Goal: Task Accomplishment & Management: Manage account settings

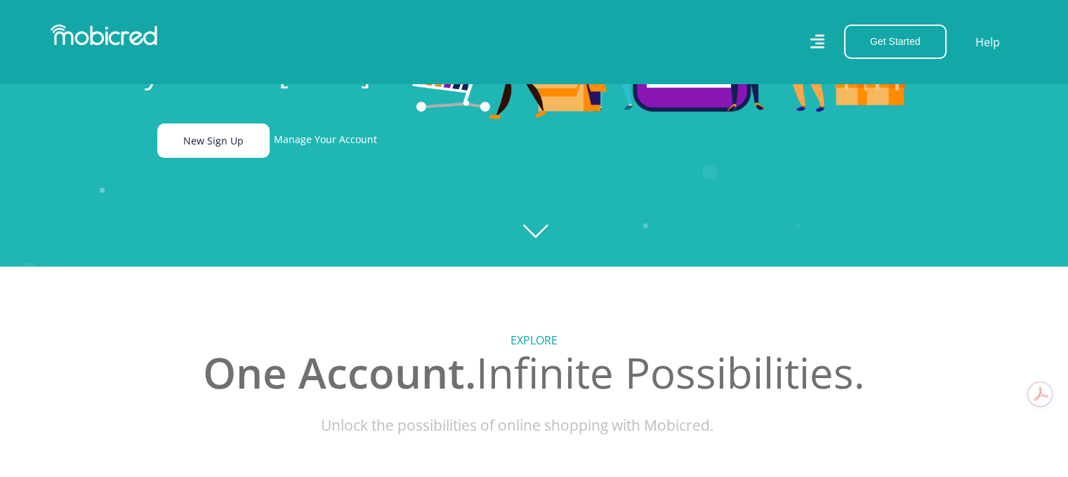
scroll to position [0, 999]
click at [252, 134] on link "New Sign Up" at bounding box center [213, 141] width 112 height 34
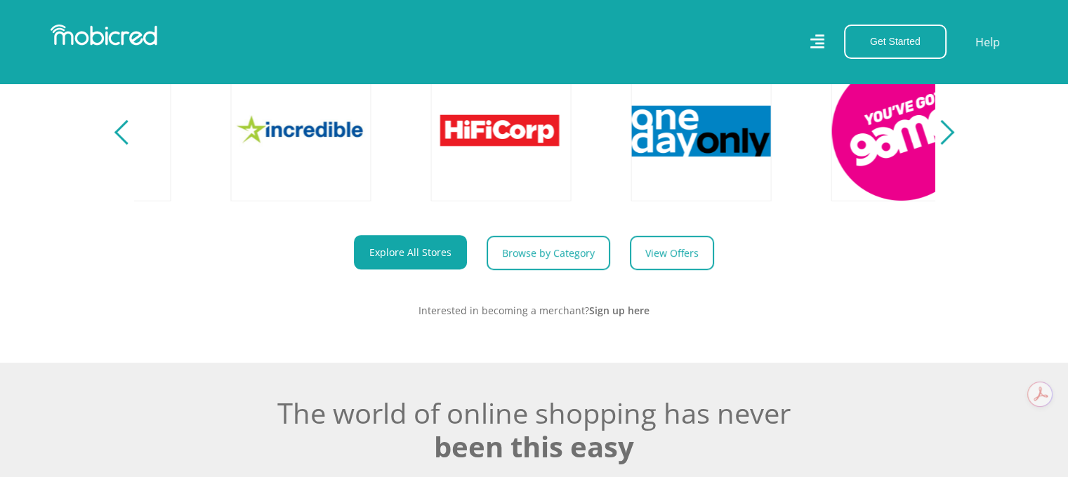
scroll to position [0, 2600]
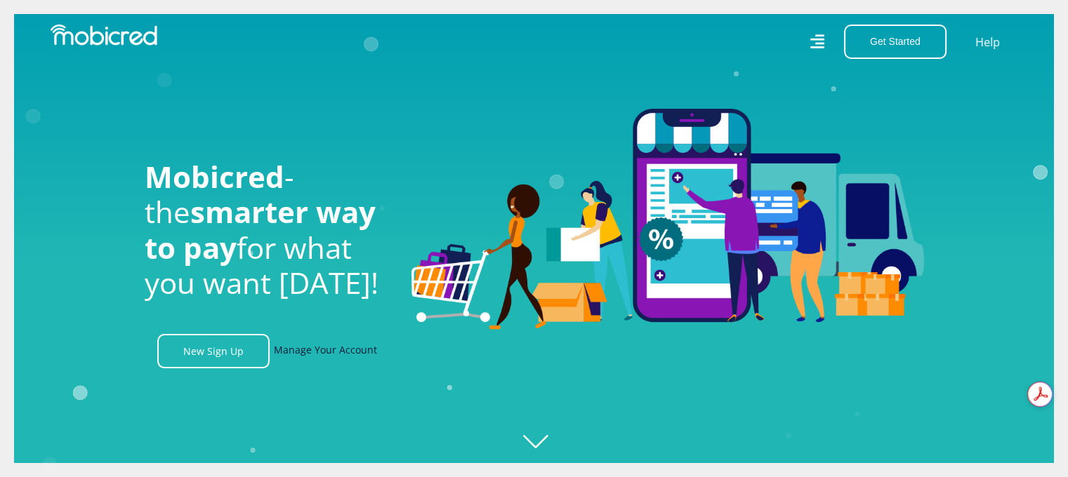
click at [320, 355] on link "Manage Your Account" at bounding box center [325, 351] width 103 height 34
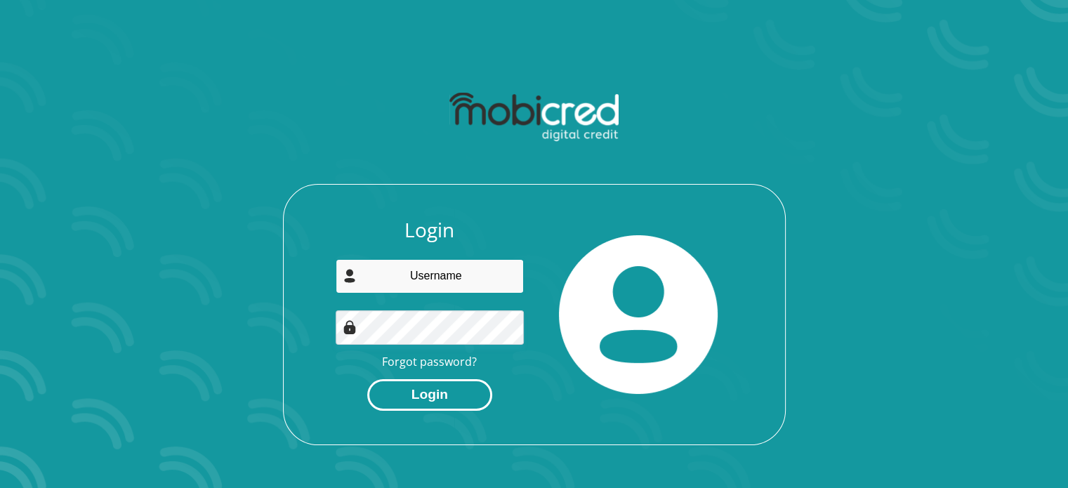
type input "kimtaliamaduray@gmail.com"
click at [434, 398] on button "Login" at bounding box center [429, 395] width 125 height 32
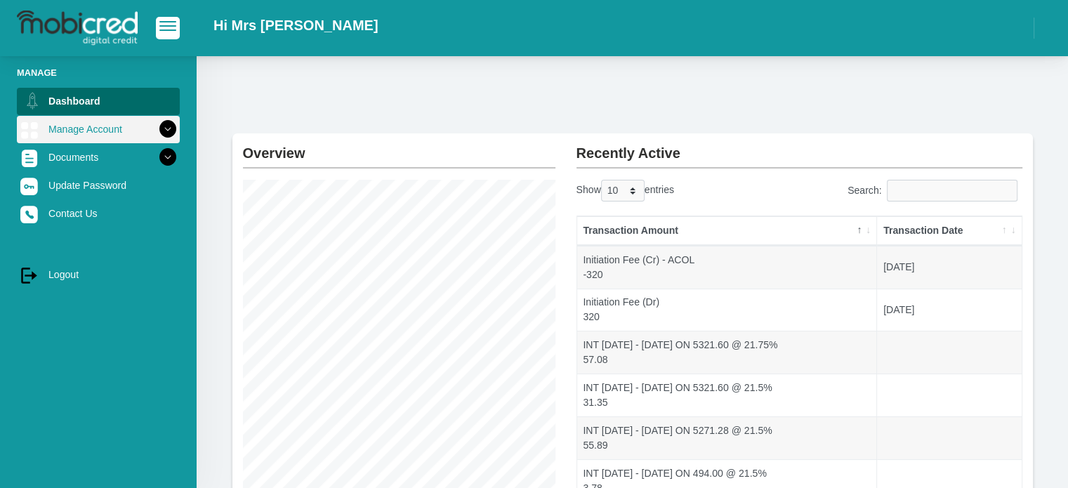
click at [73, 127] on link "Manage Account" at bounding box center [98, 129] width 163 height 27
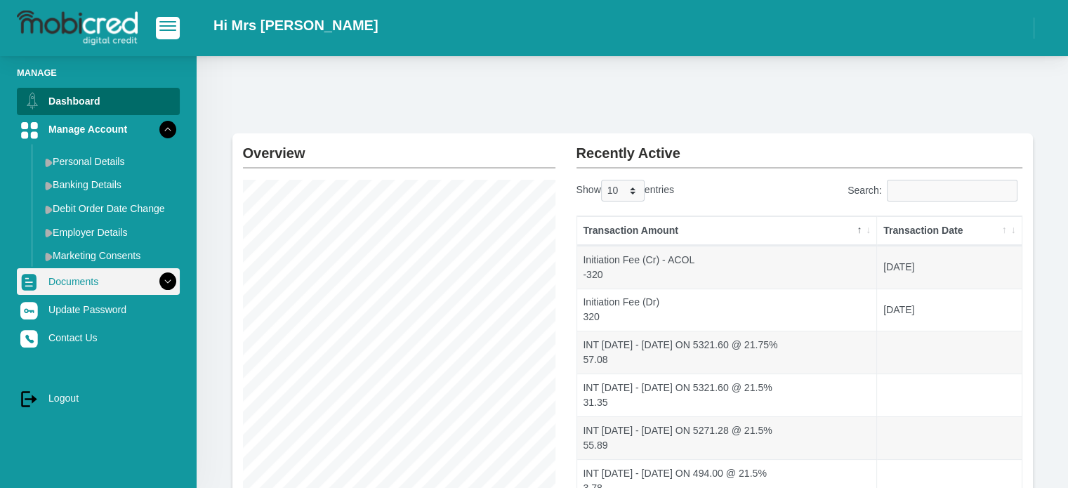
click at [81, 284] on link "Documents" at bounding box center [98, 281] width 163 height 27
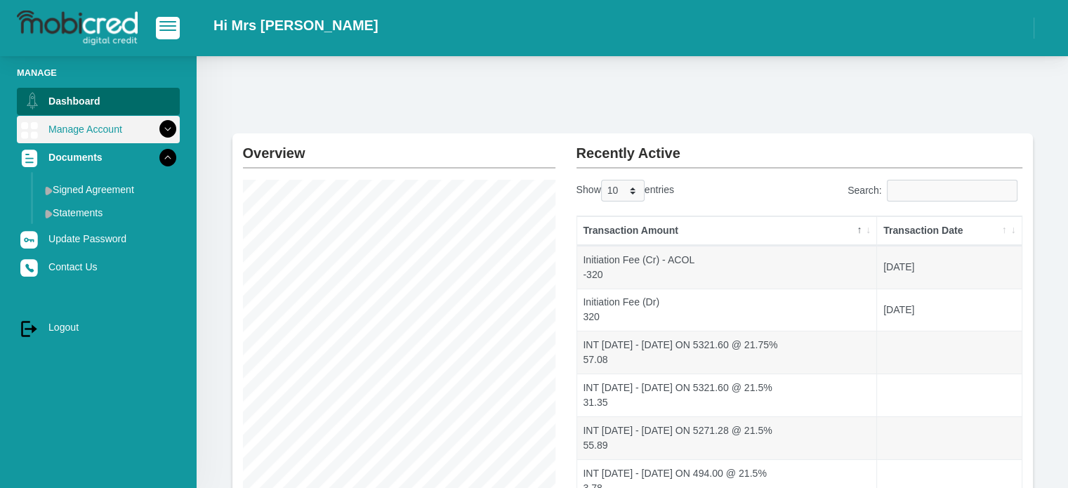
click at [158, 124] on icon at bounding box center [168, 129] width 24 height 24
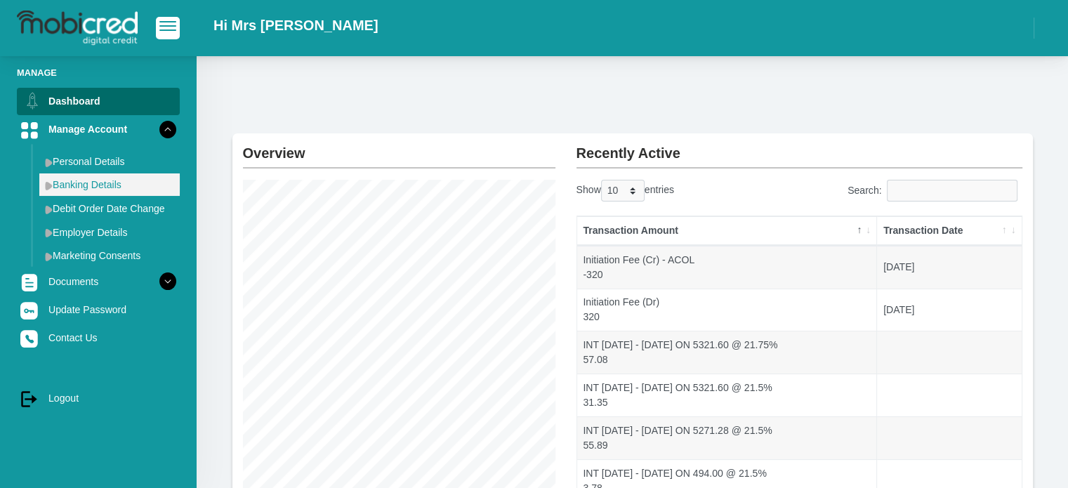
click at [45, 188] on img at bounding box center [49, 185] width 8 height 9
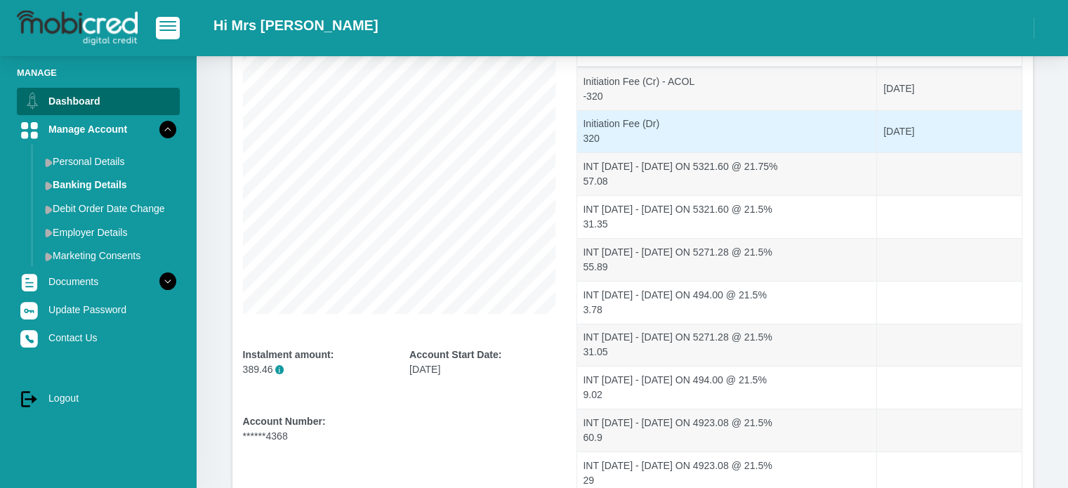
scroll to position [300, 0]
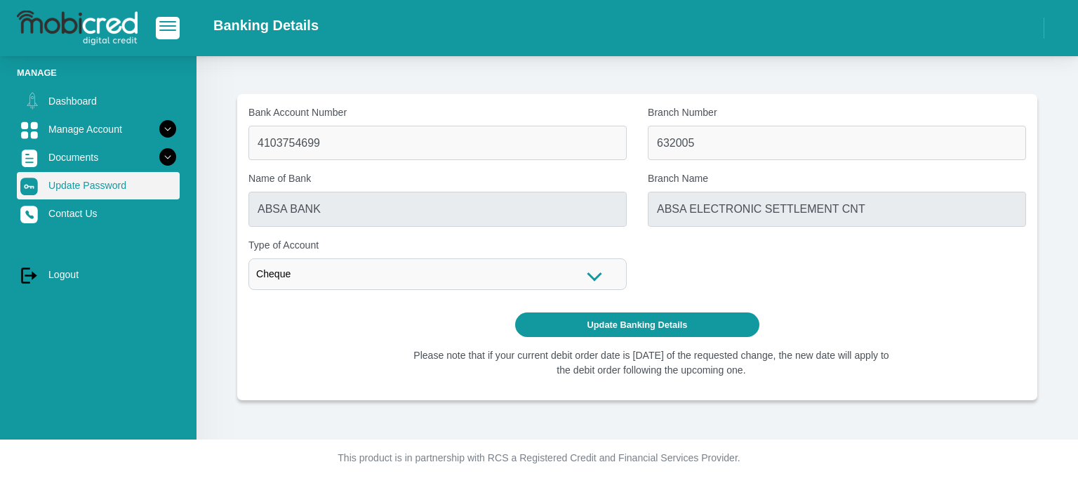
click at [78, 197] on link "Update Password" at bounding box center [98, 185] width 163 height 27
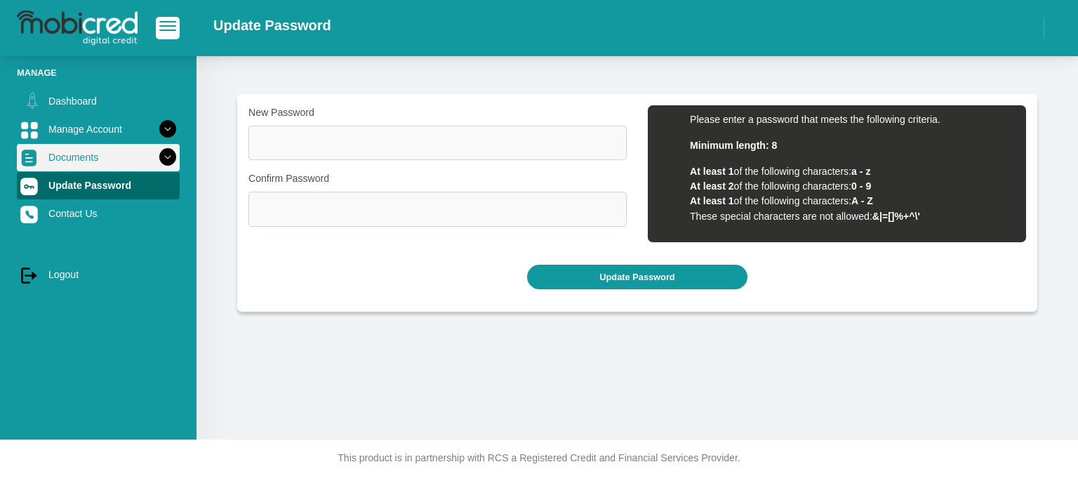
click at [67, 157] on link "Documents" at bounding box center [98, 157] width 163 height 27
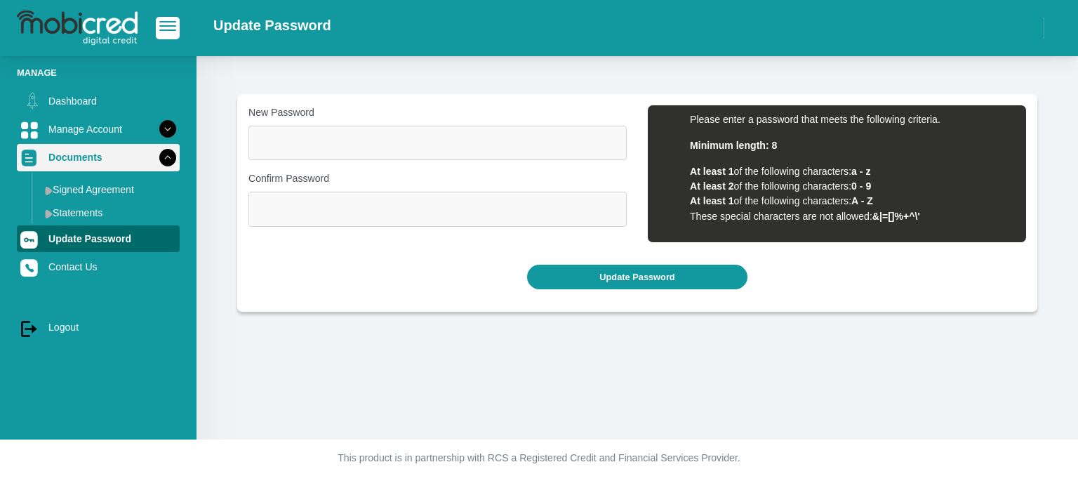
click at [114, 163] on link "Documents" at bounding box center [98, 157] width 163 height 27
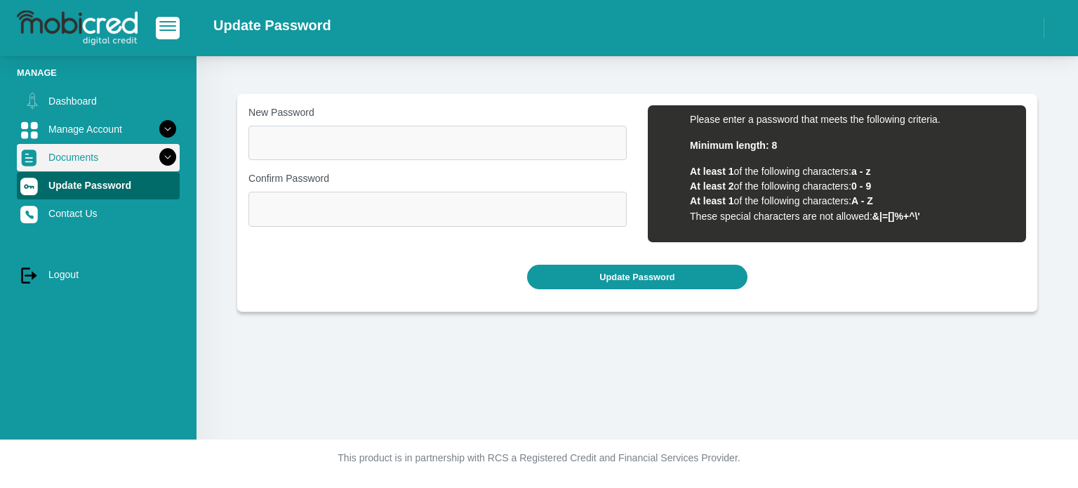
click at [116, 151] on link "Documents" at bounding box center [98, 157] width 163 height 27
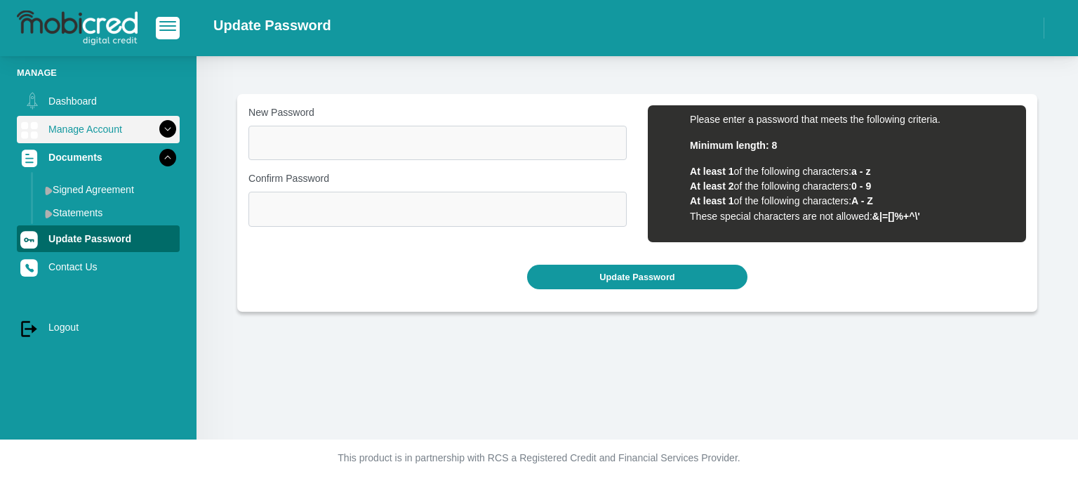
click at [104, 126] on link "Manage Account" at bounding box center [98, 129] width 163 height 27
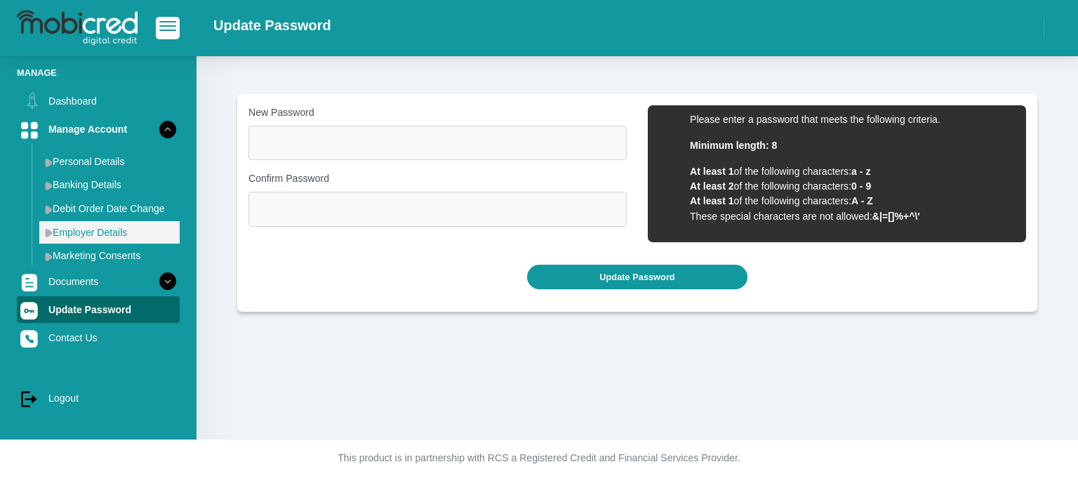
click at [47, 230] on img at bounding box center [49, 232] width 8 height 9
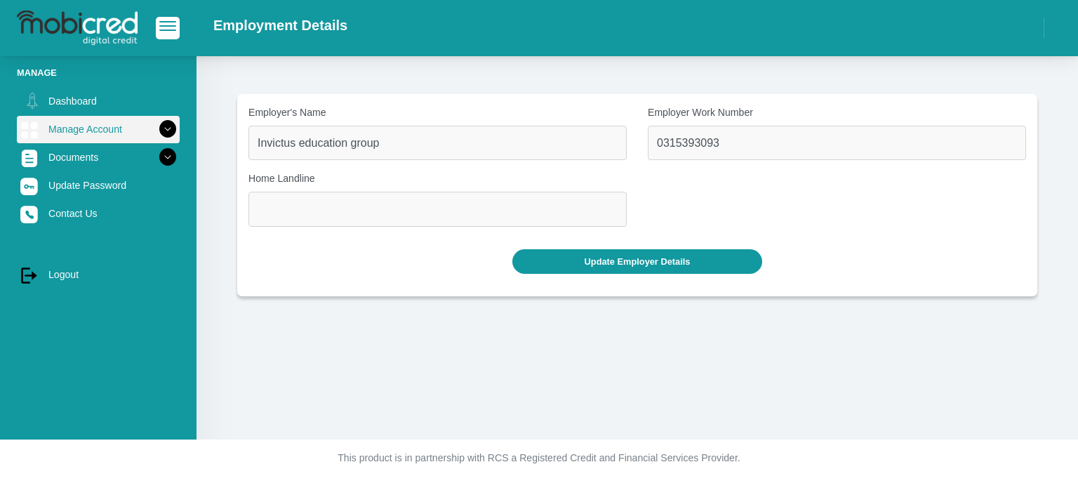
click at [100, 128] on link "Manage Account" at bounding box center [98, 129] width 163 height 27
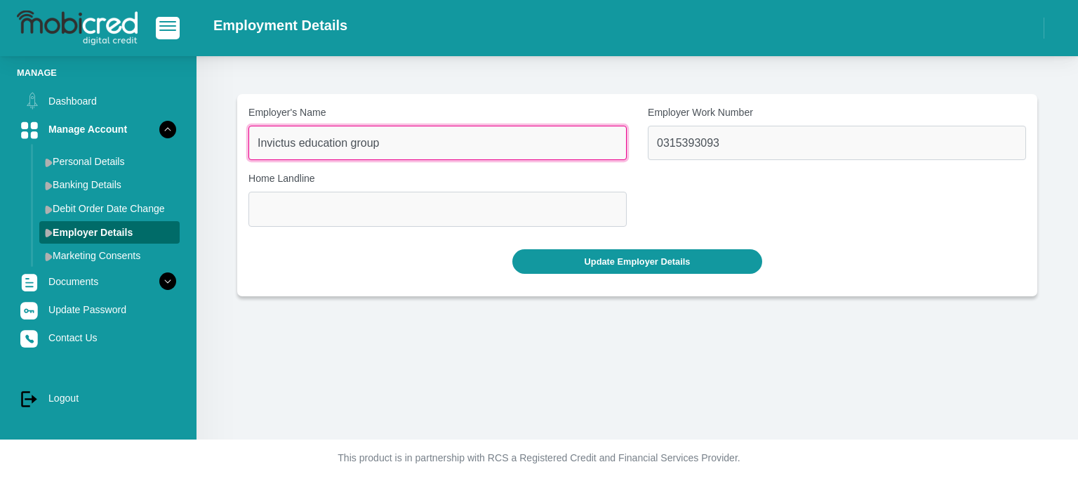
click at [426, 159] on input "Invictus education group" at bounding box center [437, 143] width 378 height 34
drag, startPoint x: 311, startPoint y: 145, endPoint x: 236, endPoint y: 156, distance: 75.8
click at [236, 156] on section "Employer's Name Invictus education group Employer Work Number 0315393093 Home L…" at bounding box center [637, 195] width 839 height 202
type input "c"
type input "V"
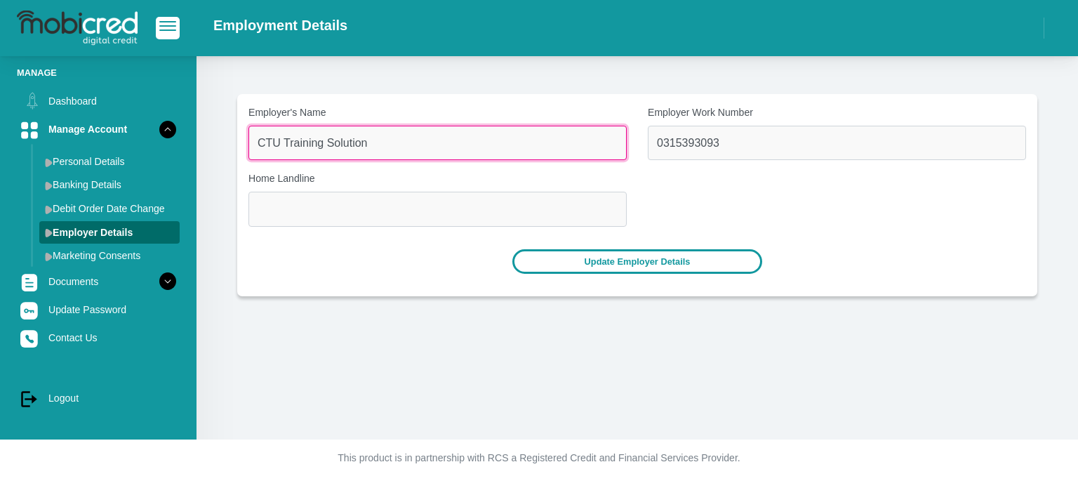
type input "CTU Training Solution"
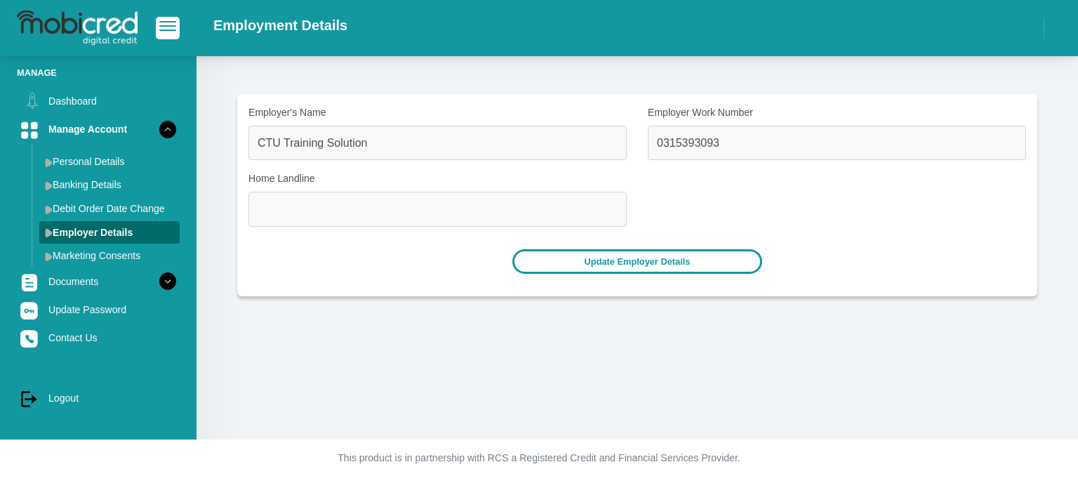
click at [676, 268] on button "Update Employer Details" at bounding box center [637, 261] width 251 height 25
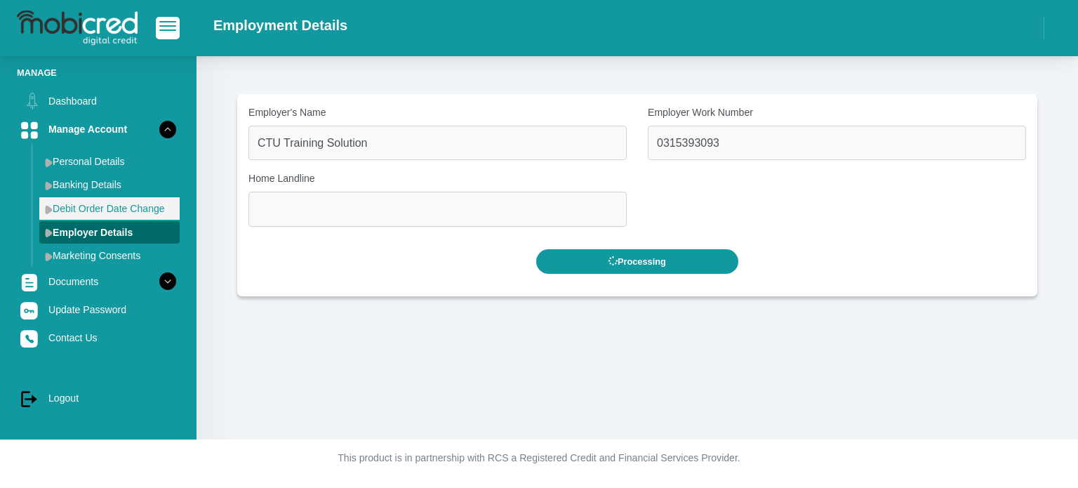
click at [109, 205] on link "Debit Order Date Change" at bounding box center [109, 208] width 140 height 22
click at [74, 234] on link "Employer Details" at bounding box center [109, 232] width 140 height 22
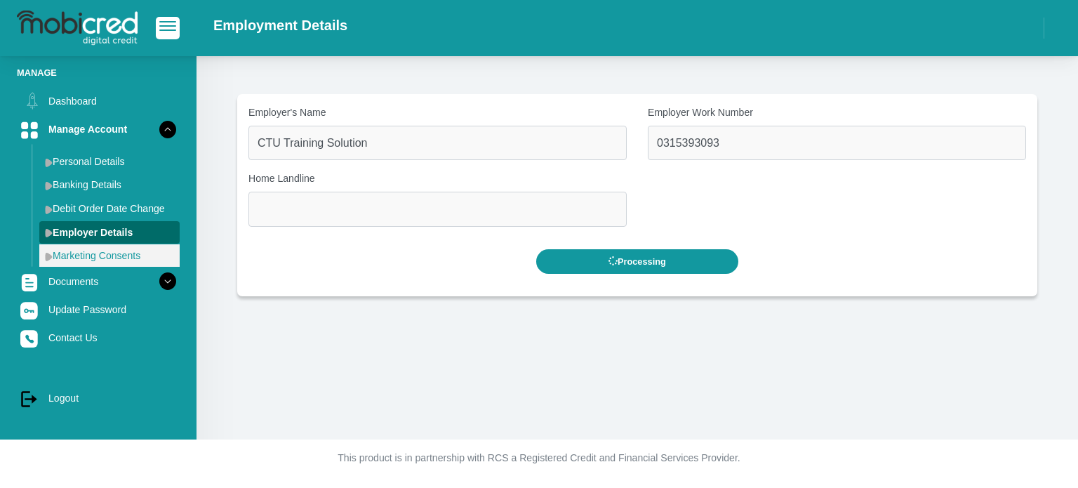
click at [73, 252] on link "Marketing Consents" at bounding box center [109, 255] width 140 height 22
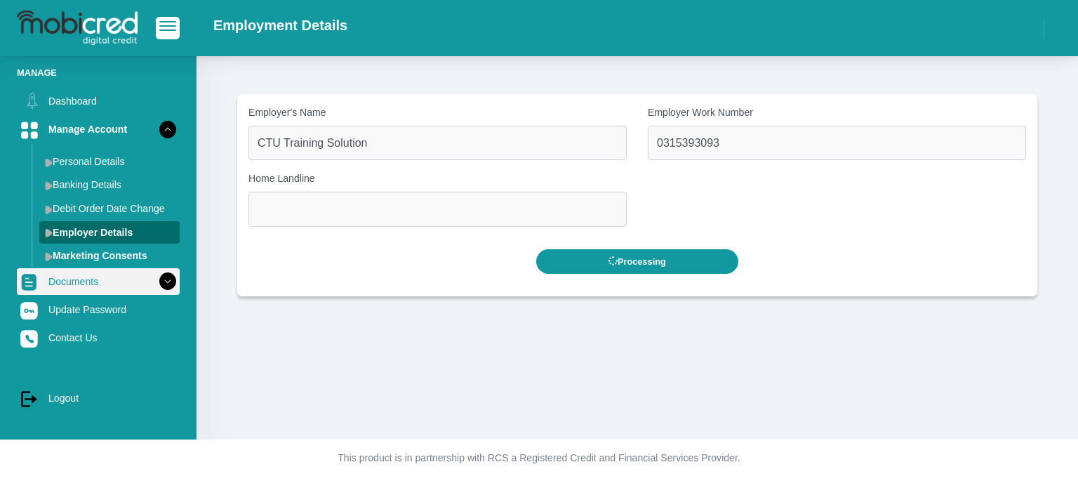
click at [81, 286] on link "Documents" at bounding box center [98, 281] width 163 height 27
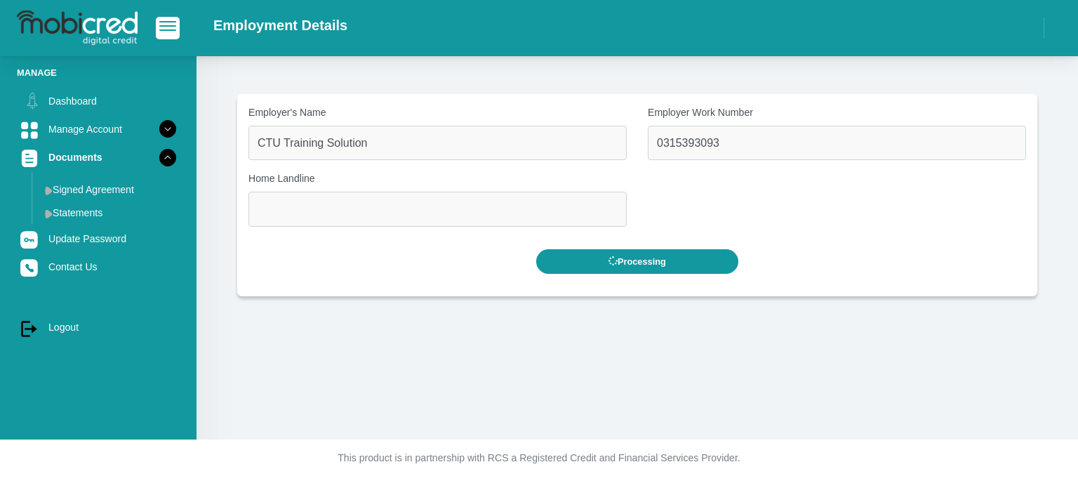
drag, startPoint x: 97, startPoint y: 78, endPoint x: 82, endPoint y: 106, distance: 31.7
click at [96, 79] on li "Manage" at bounding box center [98, 72] width 163 height 13
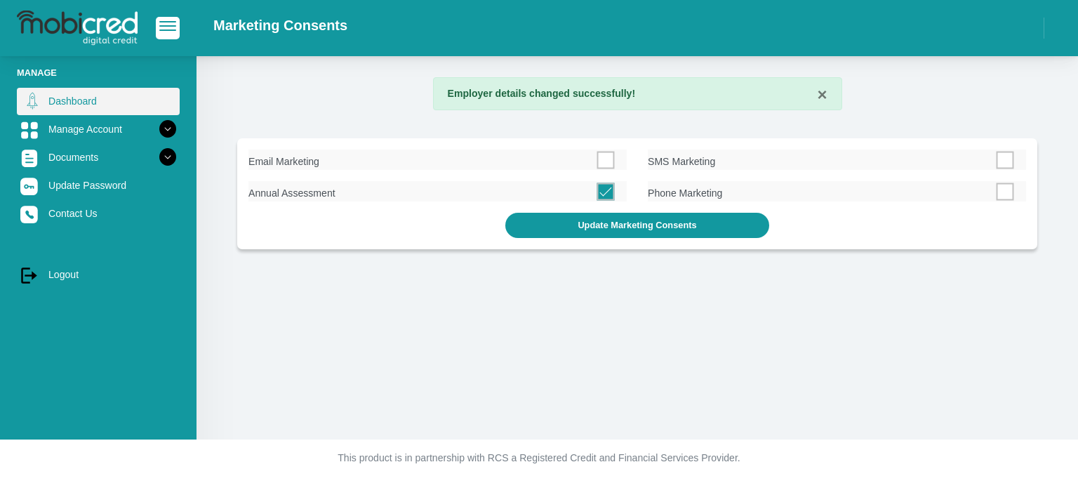
click at [59, 88] on link "Dashboard" at bounding box center [98, 101] width 163 height 27
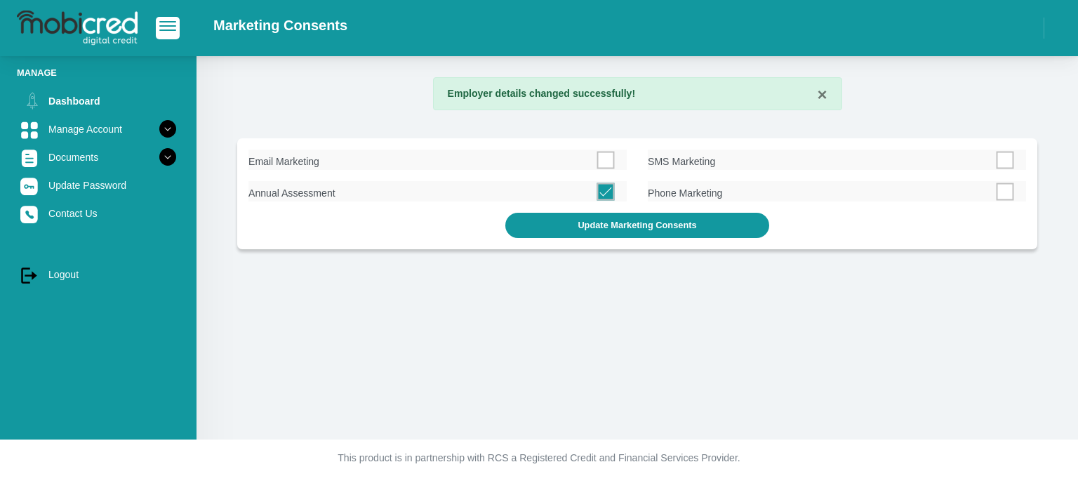
click at [58, 27] on img at bounding box center [77, 28] width 121 height 35
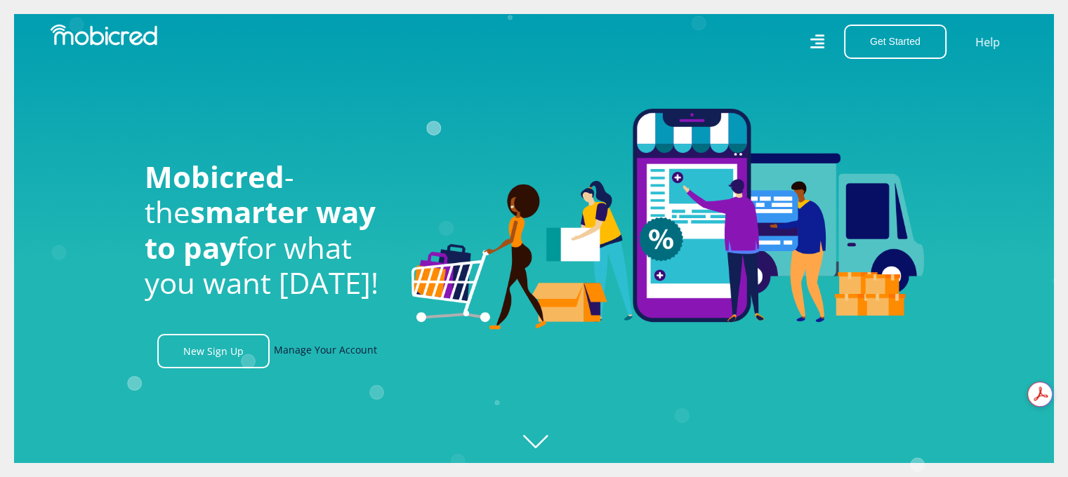
drag, startPoint x: 299, startPoint y: 381, endPoint x: 315, endPoint y: 364, distance: 23.8
click at [303, 378] on icon "Created with Raphaël 2.3.0" at bounding box center [548, 238] width 1068 height 477
click at [330, 356] on link "Manage Your Account" at bounding box center [325, 351] width 103 height 34
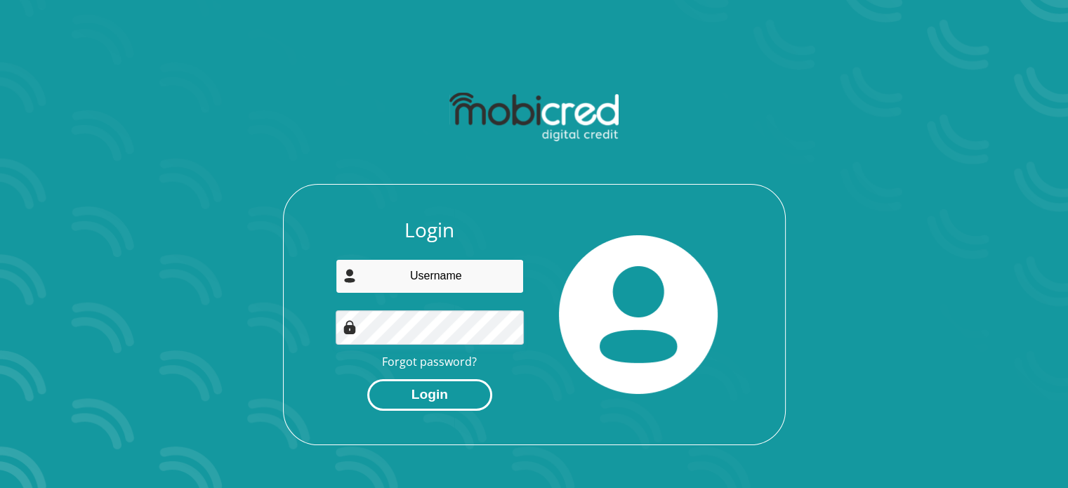
type input "[EMAIL_ADDRESS][DOMAIN_NAME]"
click at [449, 394] on button "Login" at bounding box center [429, 395] width 125 height 32
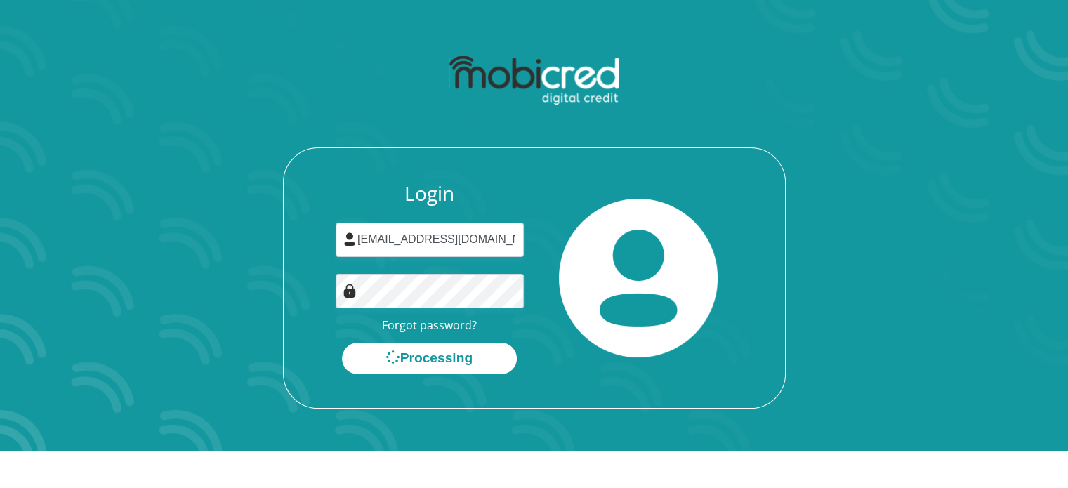
scroll to position [80, 0]
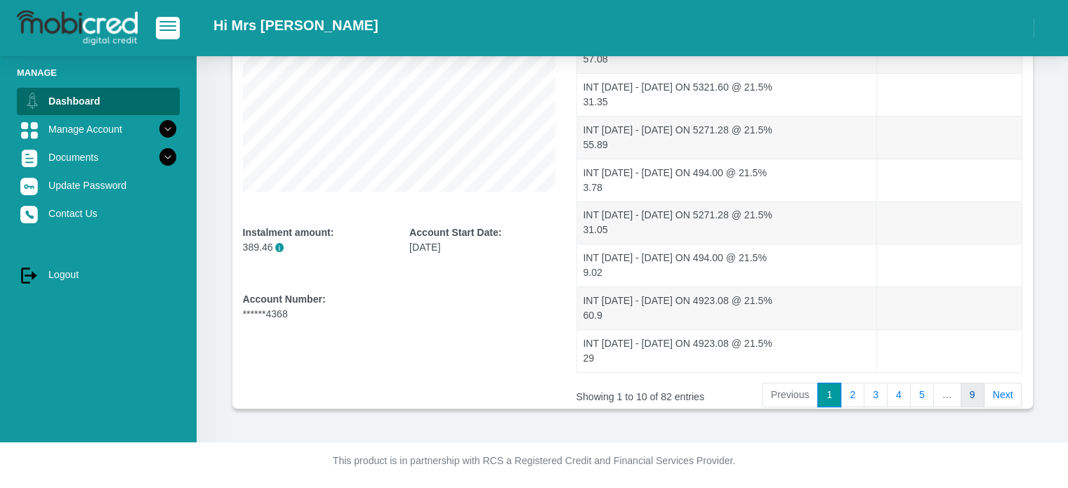
click at [973, 398] on link "9" at bounding box center [972, 395] width 24 height 25
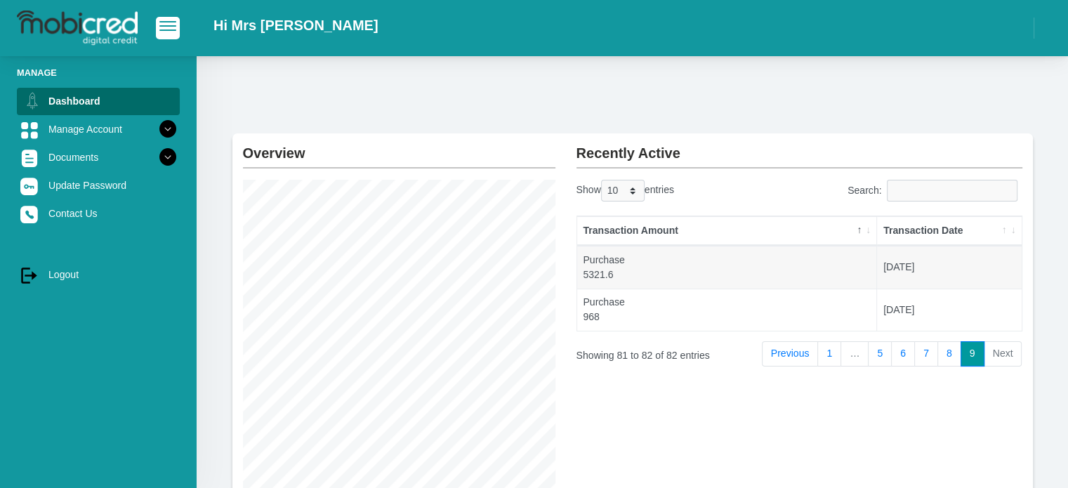
click at [1004, 354] on li "Next" at bounding box center [1003, 353] width 38 height 25
click at [924, 346] on link "7" at bounding box center [926, 353] width 24 height 25
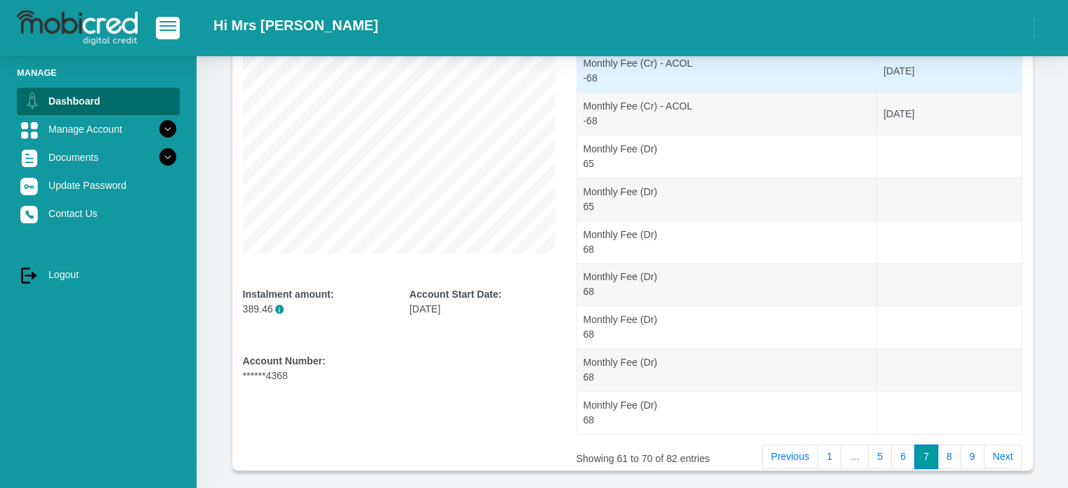
scroll to position [300, 0]
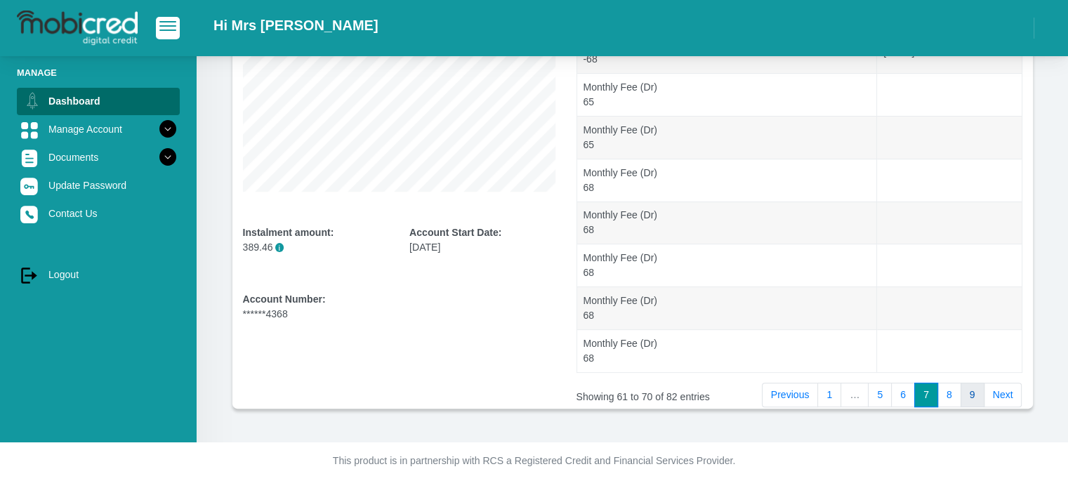
click at [974, 390] on link "9" at bounding box center [972, 395] width 24 height 25
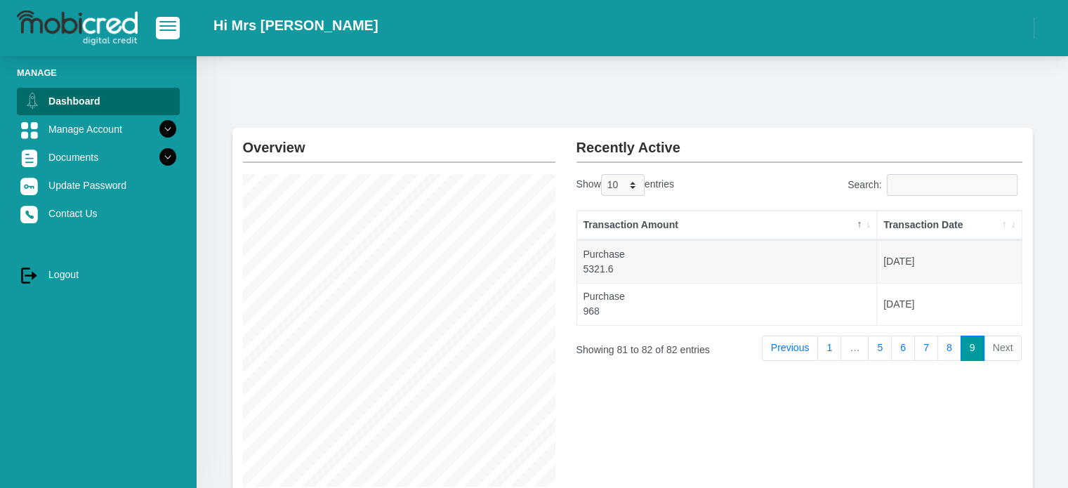
scroll to position [0, 0]
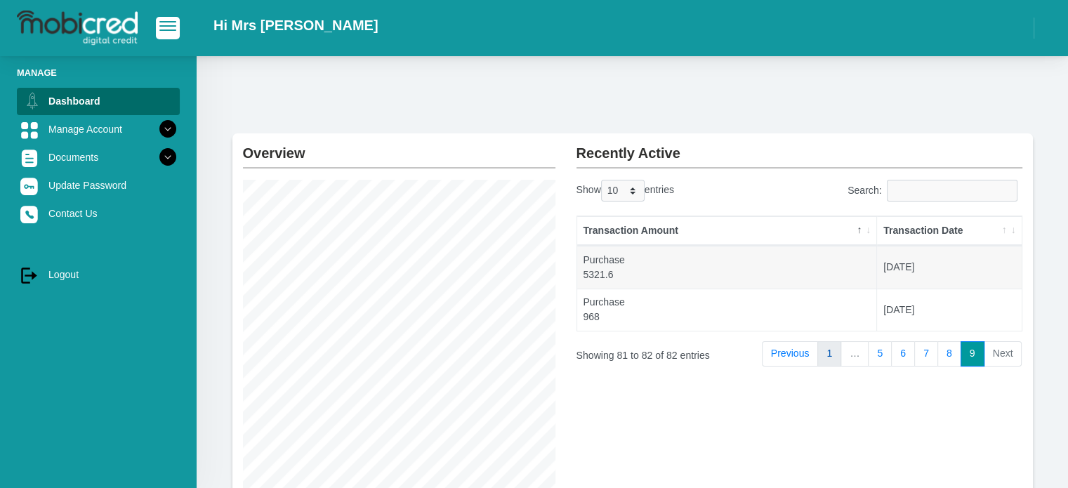
click at [841, 354] on link "1" at bounding box center [829, 353] width 24 height 25
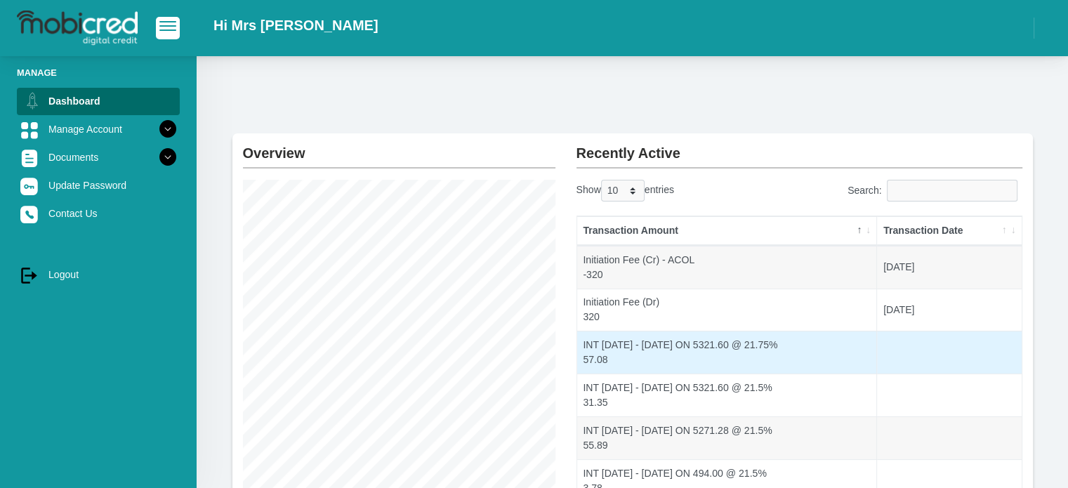
scroll to position [300, 0]
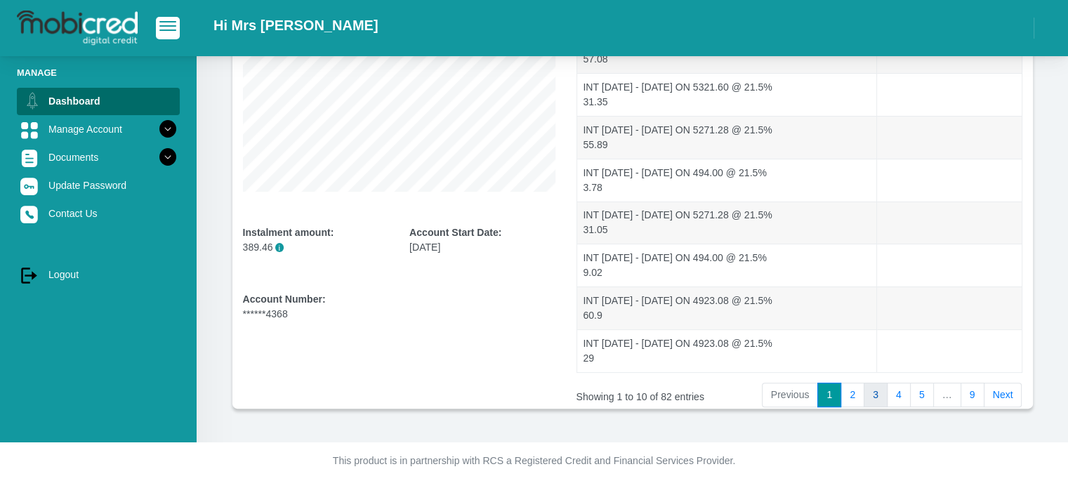
click at [879, 394] on link "3" at bounding box center [875, 395] width 24 height 25
click at [905, 392] on link "4" at bounding box center [898, 395] width 24 height 25
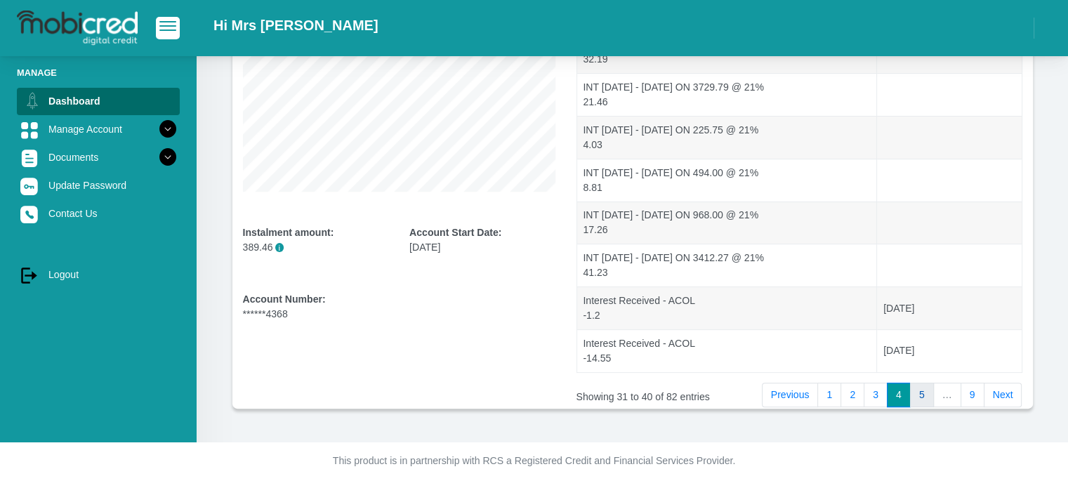
click at [919, 391] on link "5" at bounding box center [922, 395] width 24 height 25
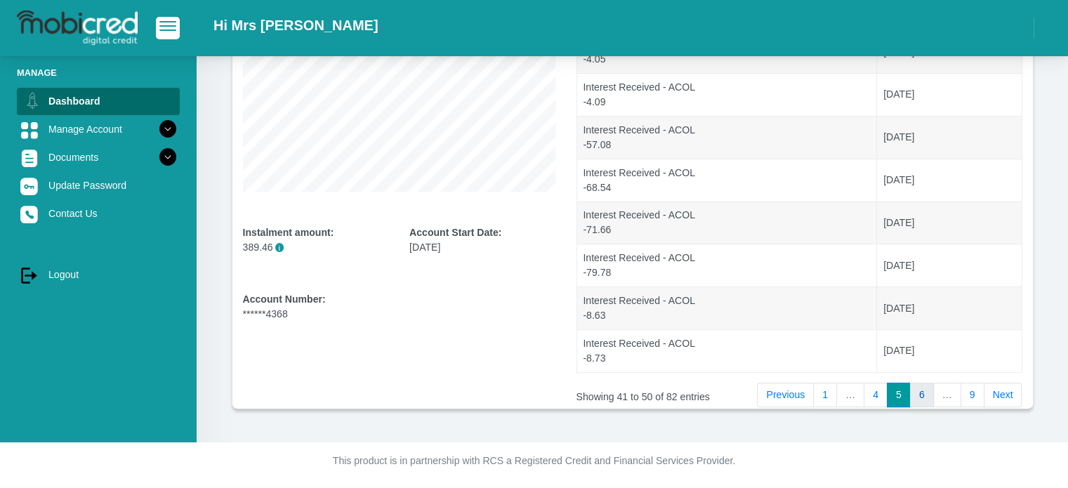
click at [924, 397] on link "6" at bounding box center [922, 395] width 24 height 25
click at [945, 394] on link "8" at bounding box center [949, 395] width 24 height 25
click at [966, 390] on link "9" at bounding box center [972, 395] width 24 height 25
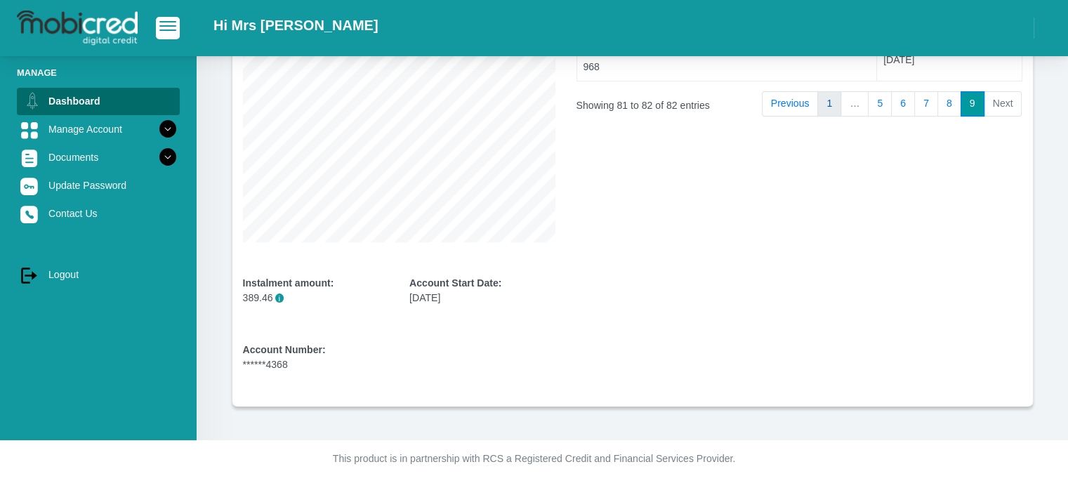
click at [829, 103] on link "1" at bounding box center [829, 103] width 24 height 25
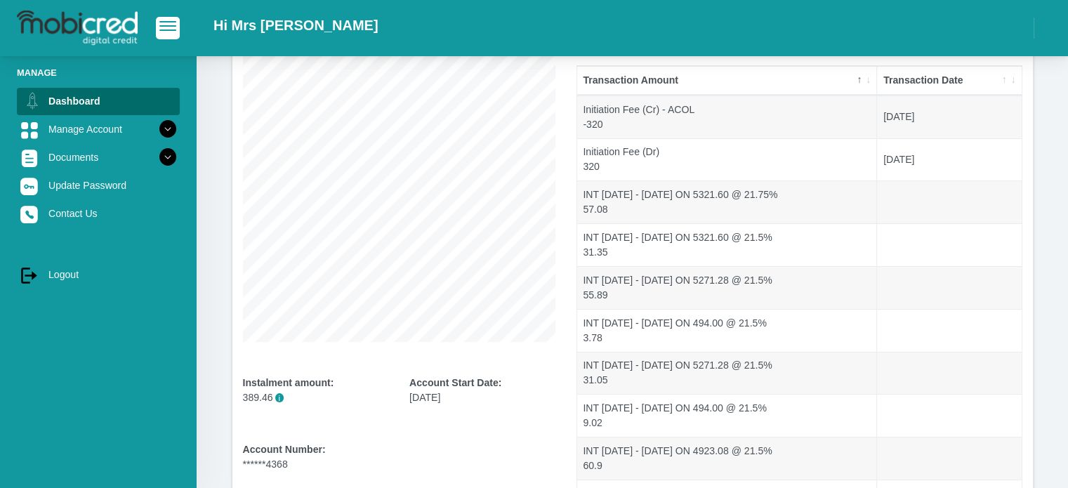
scroll to position [281, 0]
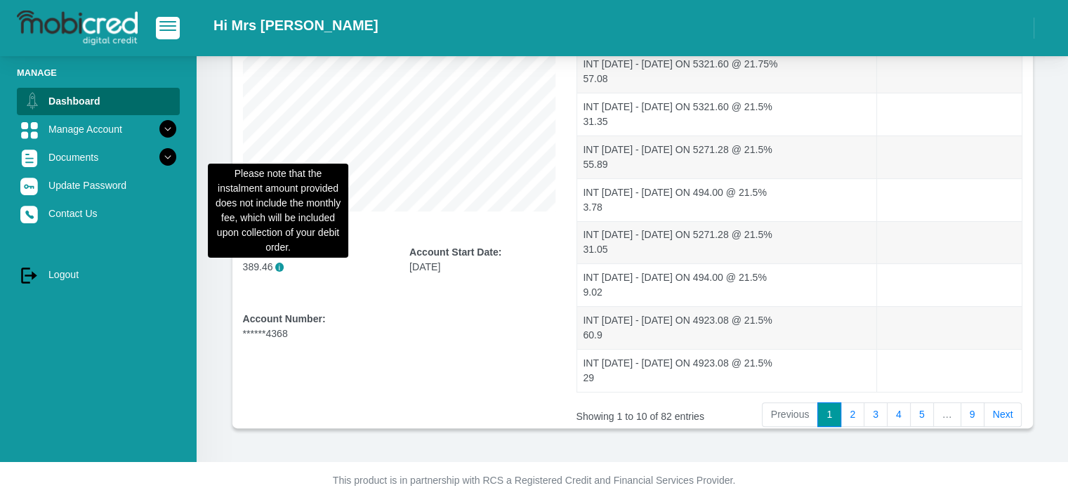
click at [278, 269] on span "i" at bounding box center [279, 267] width 9 height 9
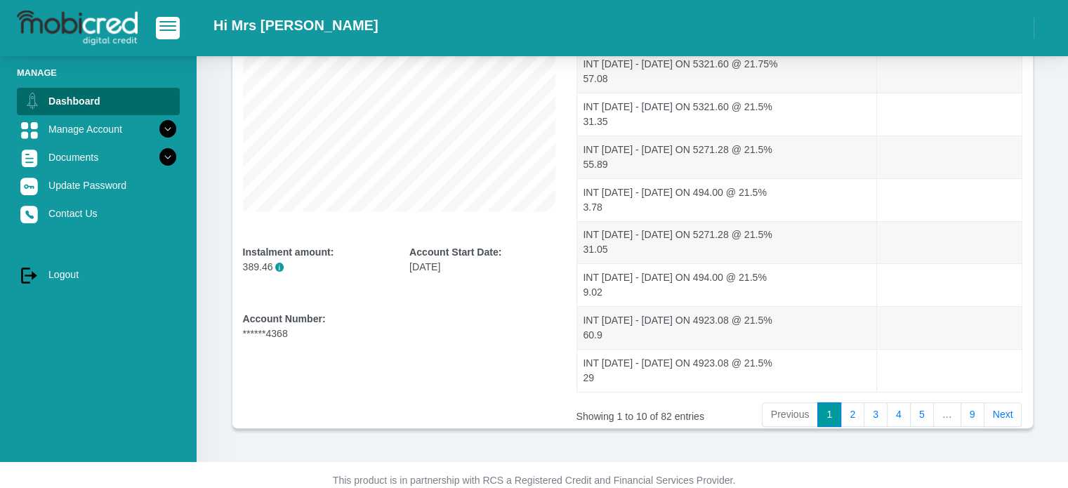
scroll to position [300, 0]
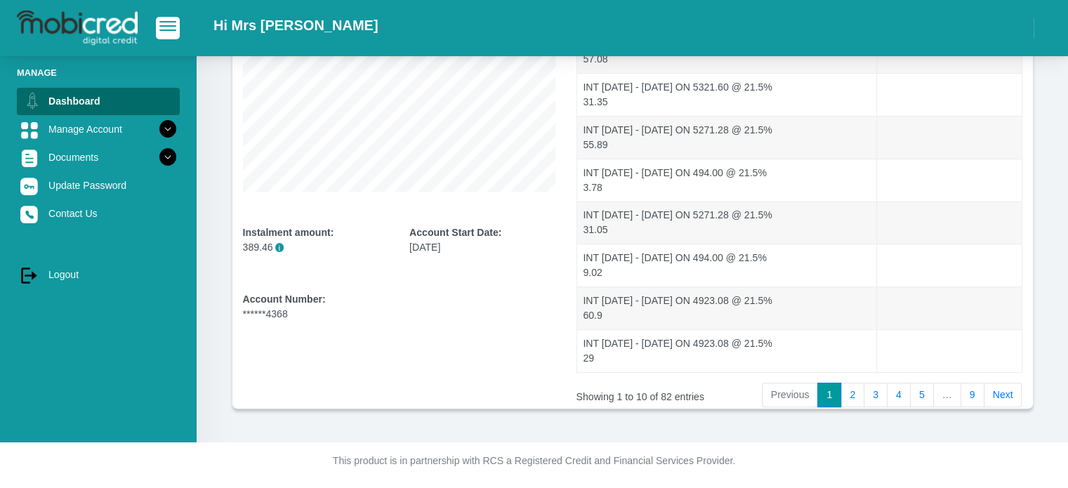
click at [272, 243] on p "389.46 i" at bounding box center [316, 247] width 146 height 15
click at [164, 161] on icon at bounding box center [168, 157] width 24 height 24
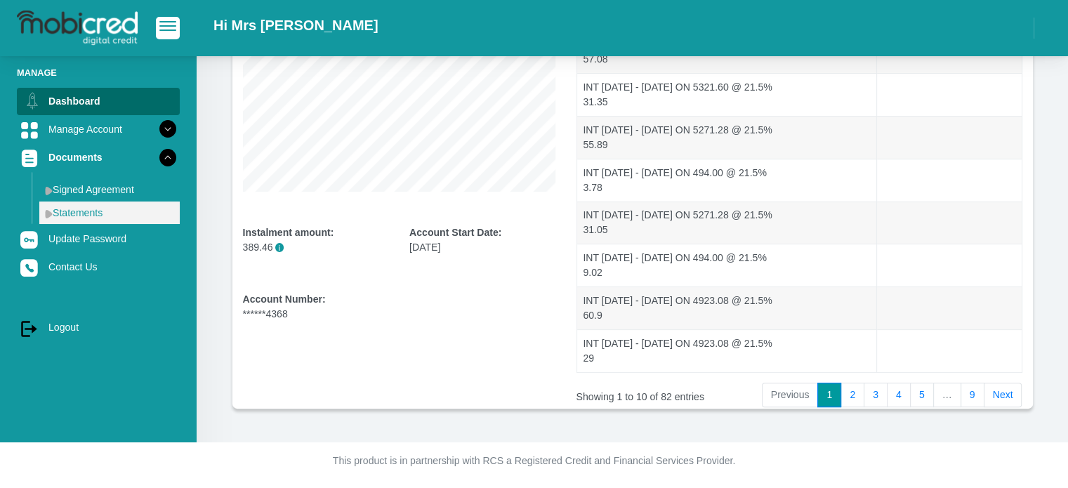
click at [112, 220] on link "Statements" at bounding box center [109, 212] width 140 height 22
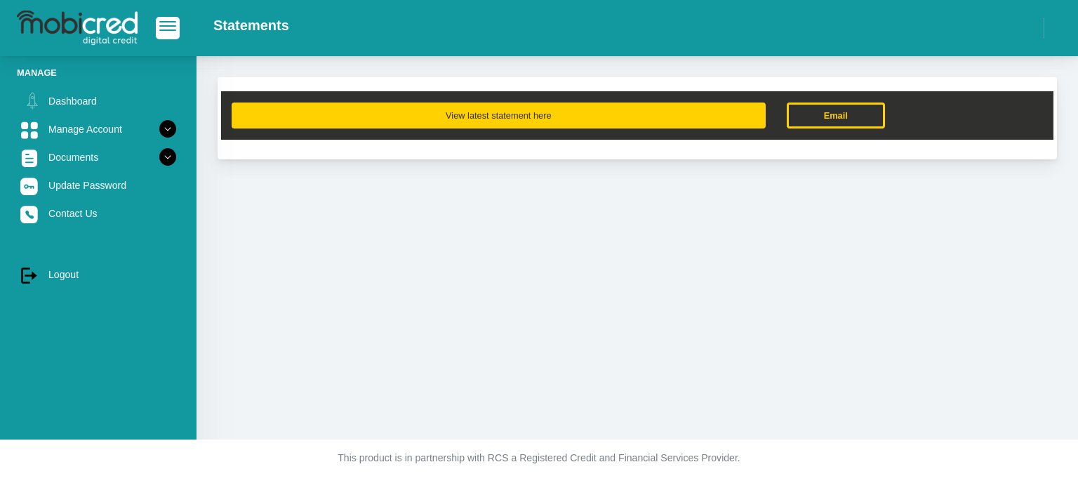
click at [580, 112] on button "View latest statement here" at bounding box center [499, 115] width 534 height 26
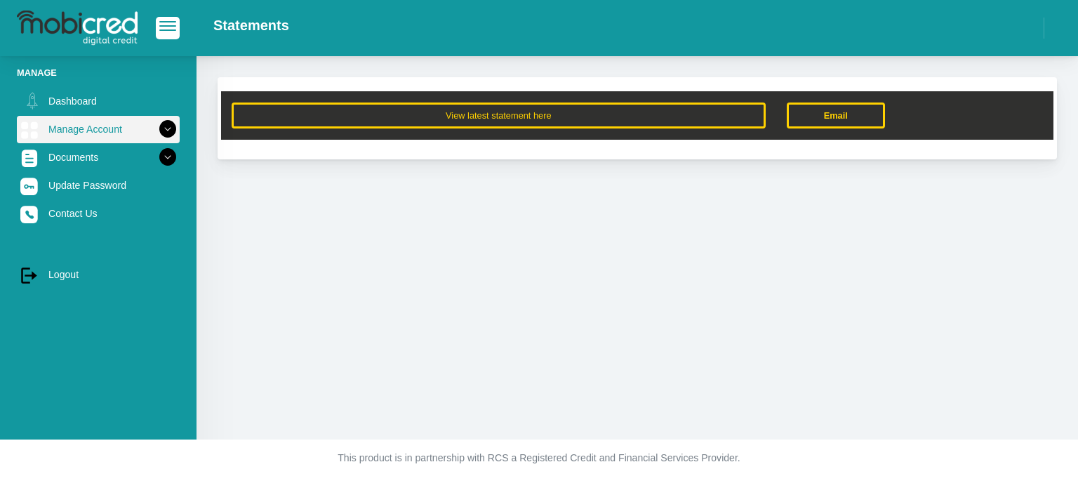
click at [124, 131] on link "Manage Account" at bounding box center [98, 129] width 163 height 27
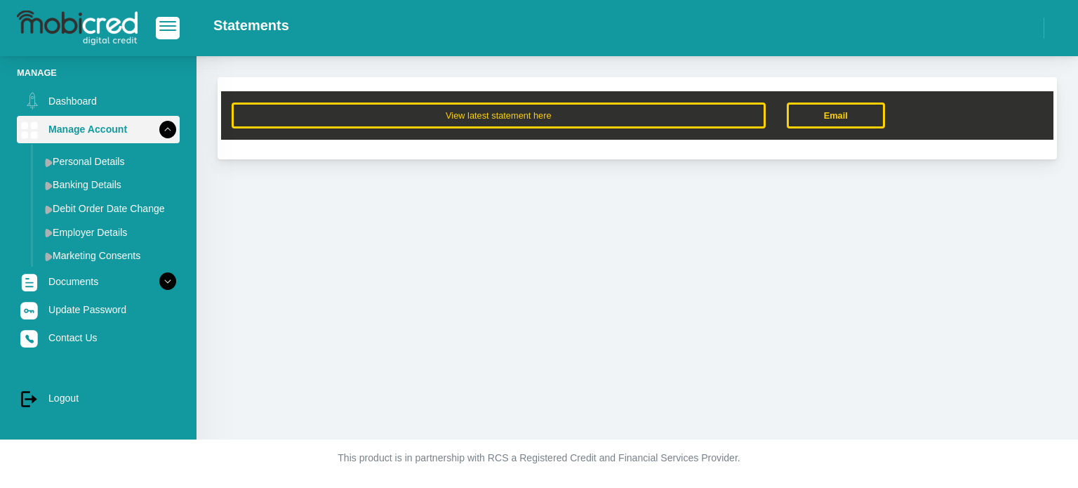
click at [167, 126] on icon at bounding box center [168, 129] width 24 height 24
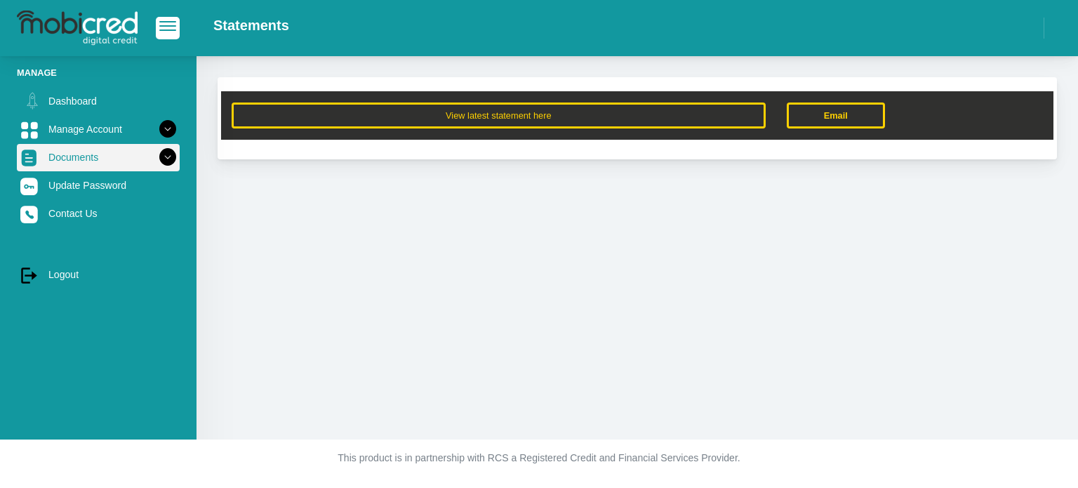
click at [166, 154] on icon at bounding box center [168, 157] width 24 height 24
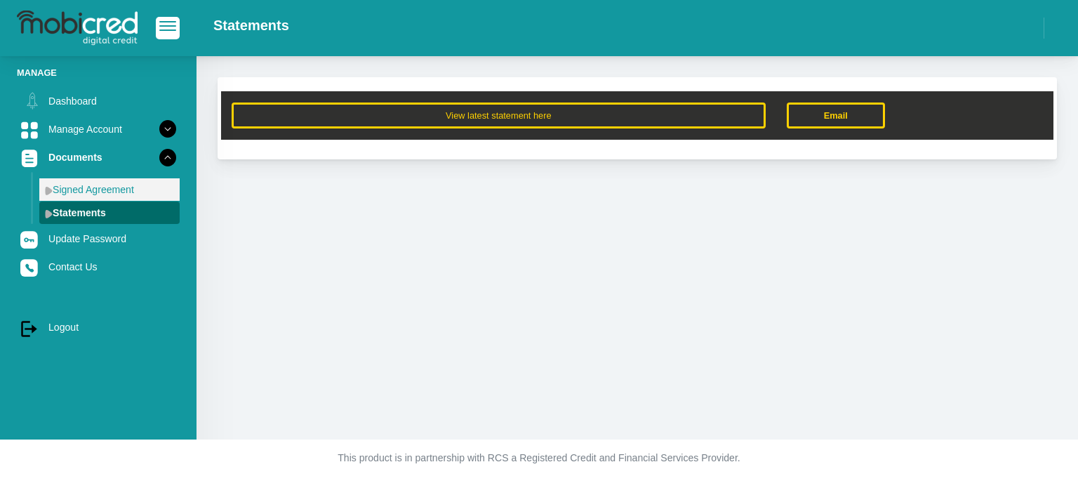
click at [105, 183] on link "Signed Agreement" at bounding box center [109, 189] width 140 height 22
click at [121, 217] on link "Statements" at bounding box center [109, 212] width 140 height 22
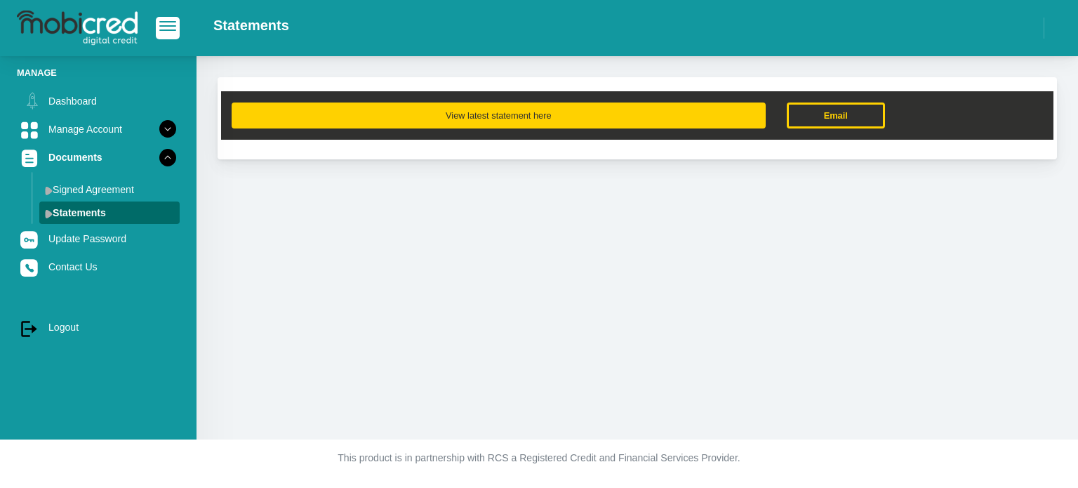
click at [550, 115] on button "View latest statement here" at bounding box center [499, 115] width 534 height 26
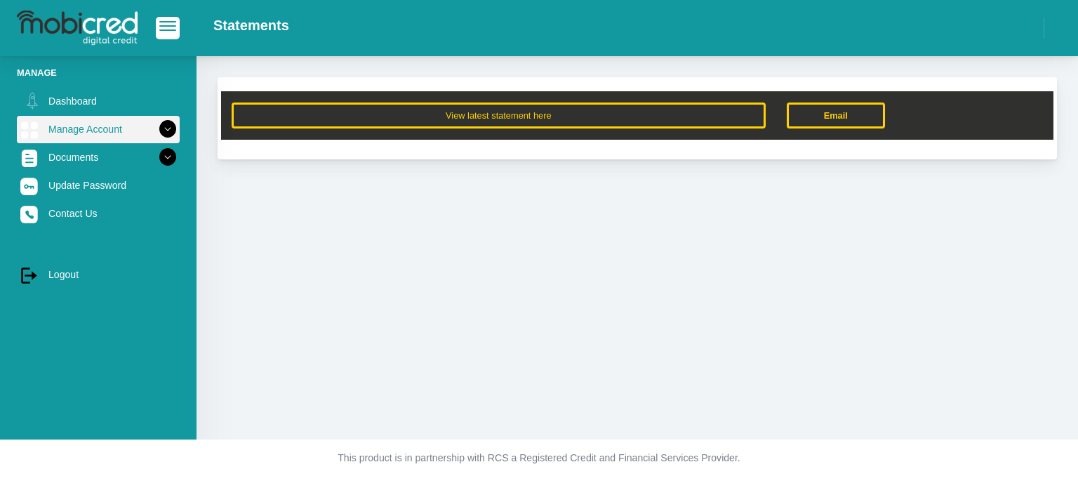
click at [161, 131] on icon at bounding box center [168, 129] width 24 height 24
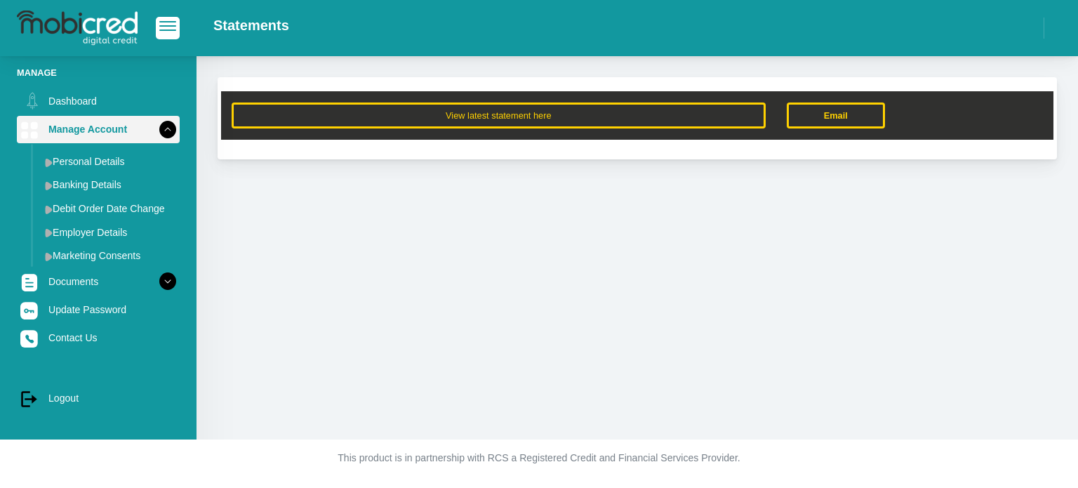
click at [161, 131] on icon at bounding box center [168, 129] width 24 height 24
